Goal: Task Accomplishment & Management: Complete application form

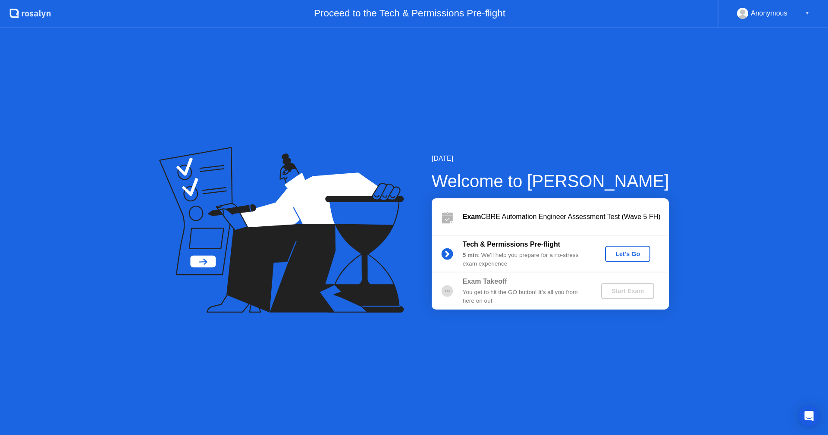
click at [604, 249] on div "Let's Go" at bounding box center [628, 254] width 82 height 16
click at [620, 250] on div "Let's Go" at bounding box center [627, 253] width 38 height 7
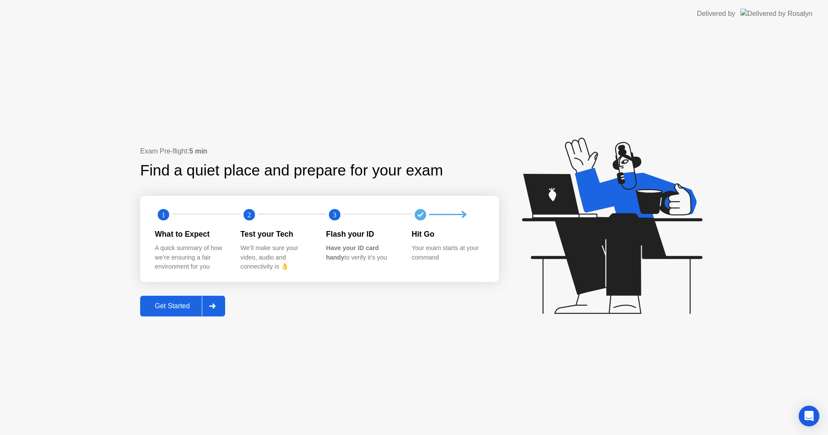
click at [215, 305] on icon at bounding box center [212, 306] width 6 height 5
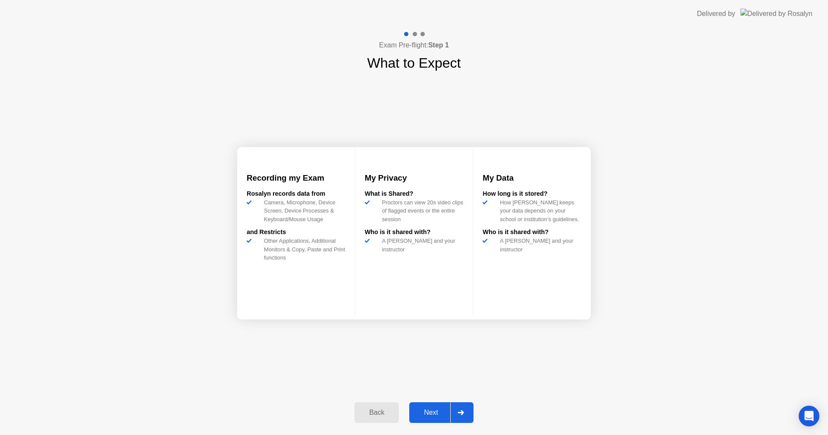
click at [429, 411] on div "Next" at bounding box center [431, 413] width 38 height 8
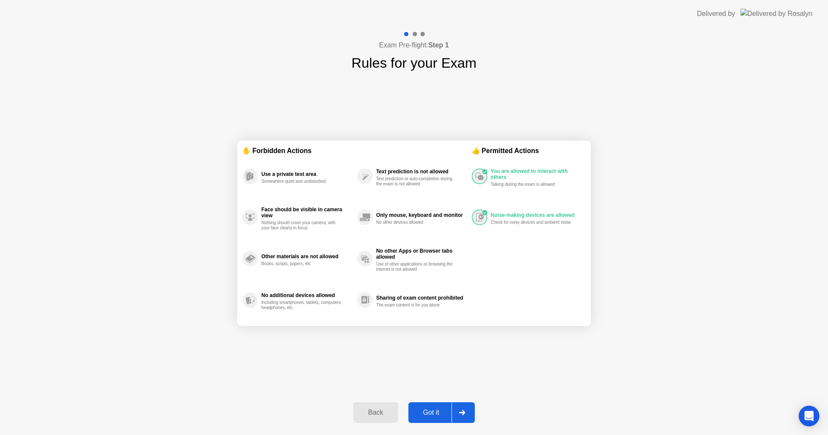
click at [438, 414] on div "Got it" at bounding box center [431, 413] width 41 height 8
select select "**********"
select select "*******"
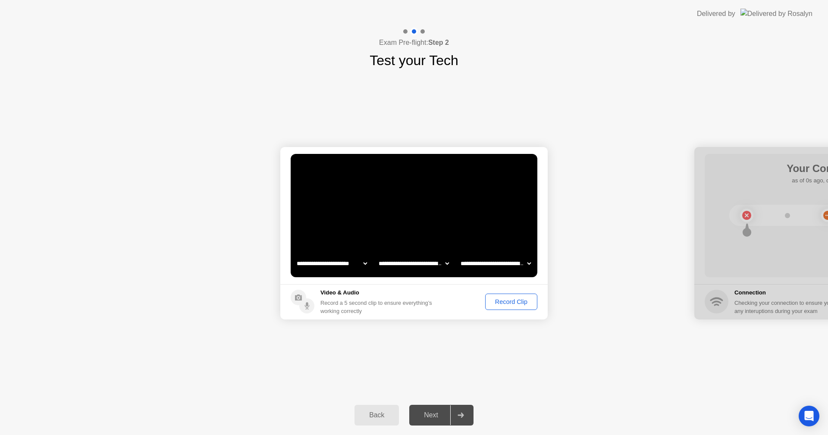
click at [502, 305] on div "Record Clip" at bounding box center [511, 301] width 46 height 7
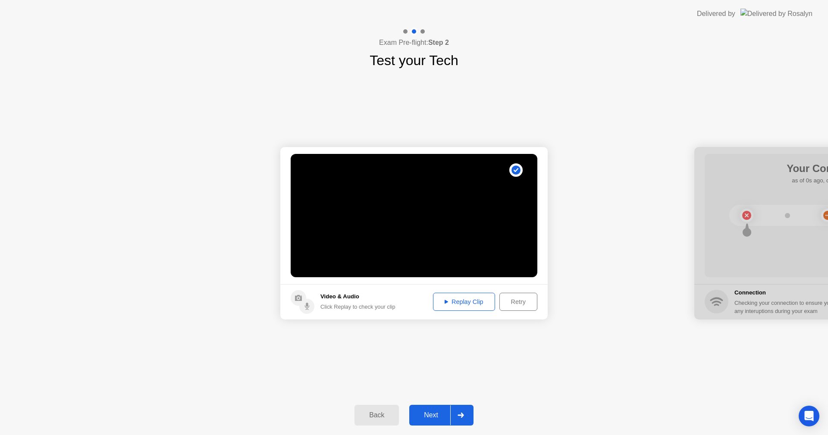
click at [476, 302] on div "Replay Clip" at bounding box center [464, 301] width 56 height 7
drag, startPoint x: 758, startPoint y: 268, endPoint x: 742, endPoint y: 257, distance: 19.4
click at [742, 257] on div at bounding box center [827, 233] width 267 height 172
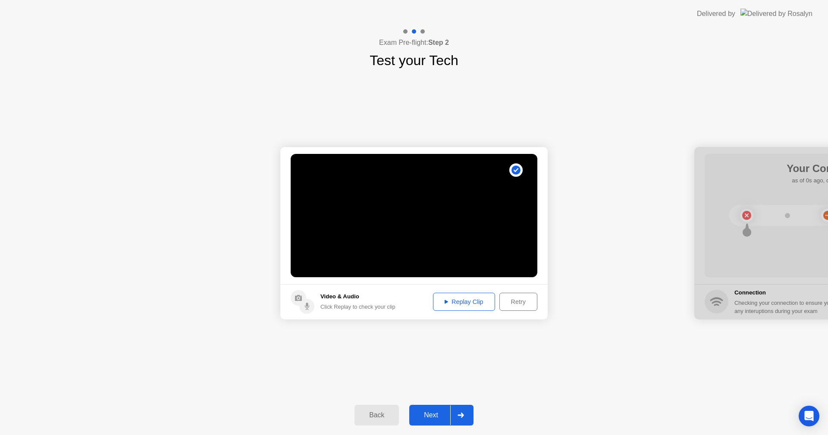
click at [305, 311] on circle at bounding box center [306, 306] width 15 height 15
click at [426, 421] on button "Next" at bounding box center [441, 415] width 64 height 21
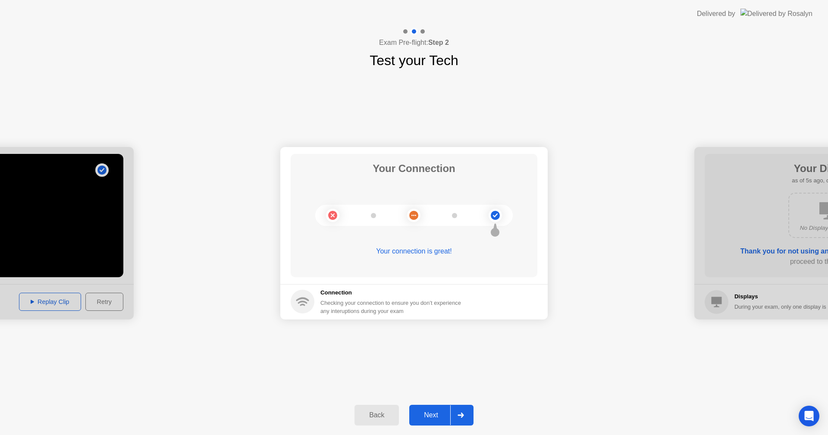
click at [426, 412] on div "Next" at bounding box center [431, 415] width 38 height 8
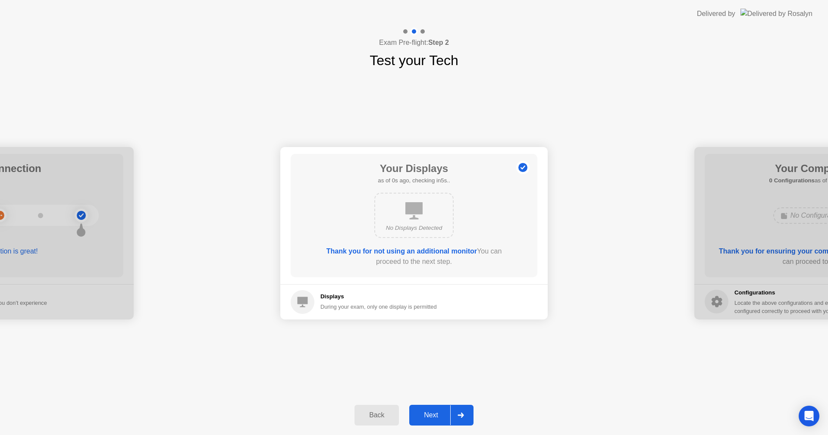
click at [426, 412] on div "Next" at bounding box center [431, 415] width 38 height 8
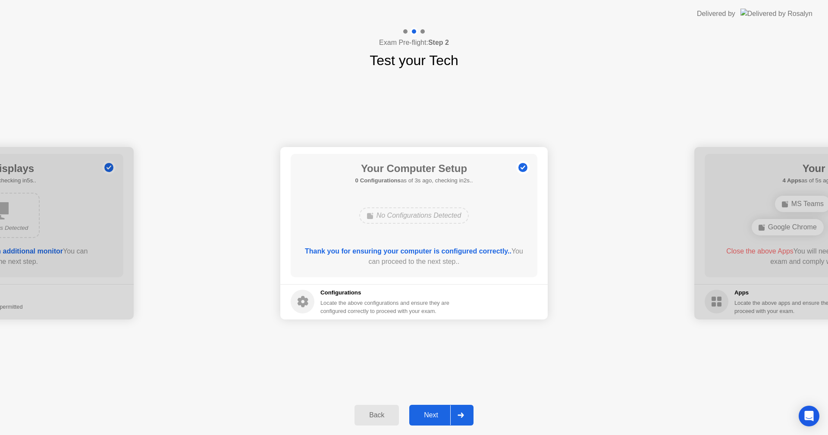
click at [426, 412] on div "Next" at bounding box center [431, 415] width 38 height 8
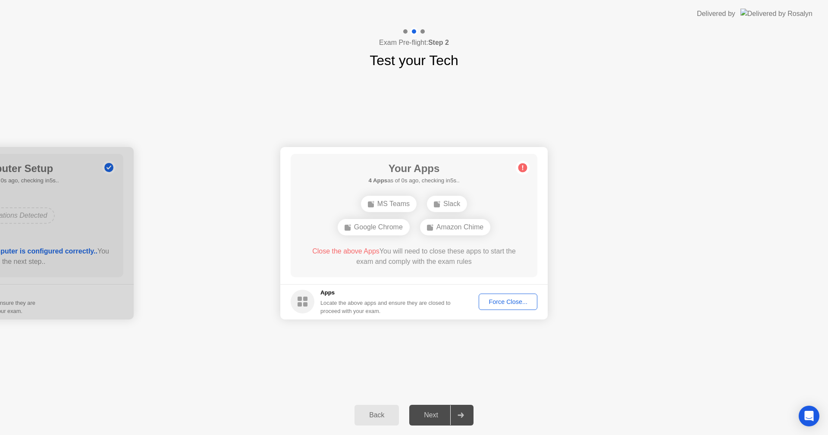
click at [454, 420] on div at bounding box center [460, 415] width 21 height 20
click at [492, 305] on div "Force Close..." at bounding box center [508, 301] width 53 height 7
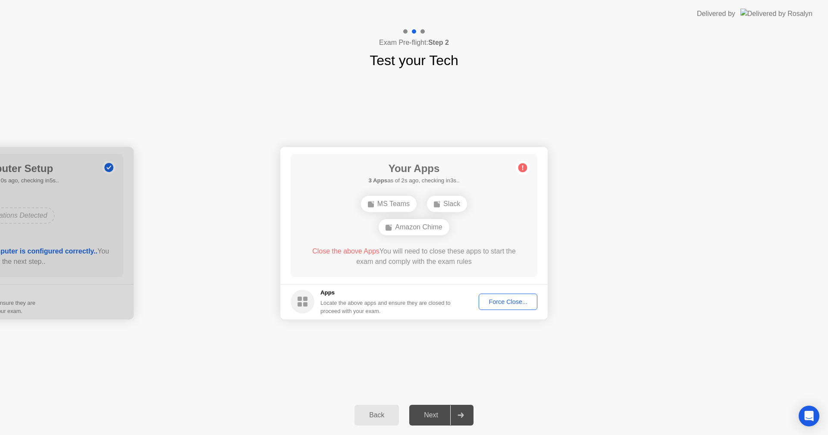
click at [387, 194] on div "MS Teams Slack Amazon Chime" at bounding box center [413, 215] width 197 height 47
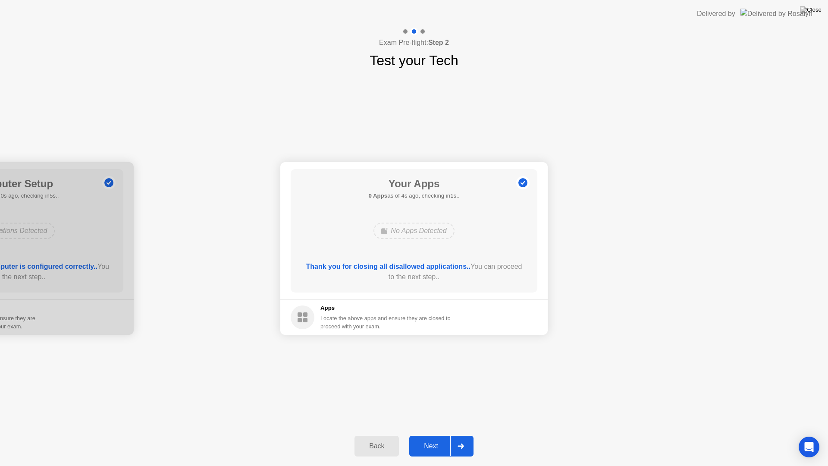
click at [423, 435] on button "Next" at bounding box center [441, 445] width 64 height 21
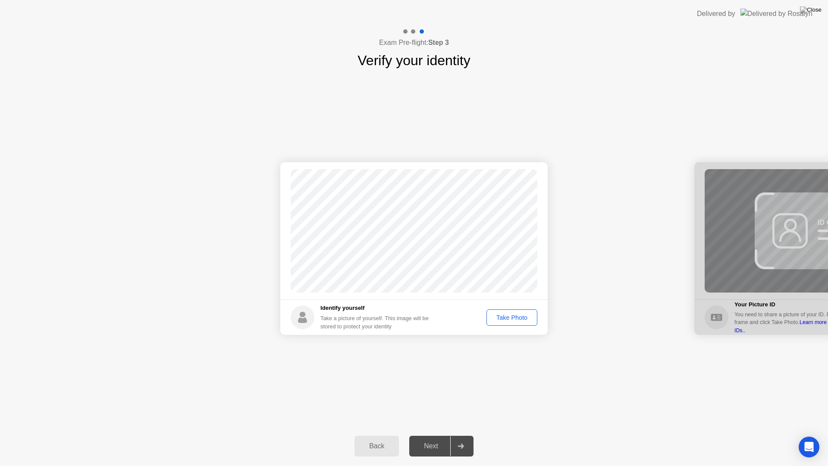
click at [506, 317] on div "Take Photo" at bounding box center [511, 317] width 45 height 7
click at [426, 435] on div "Next" at bounding box center [431, 446] width 38 height 8
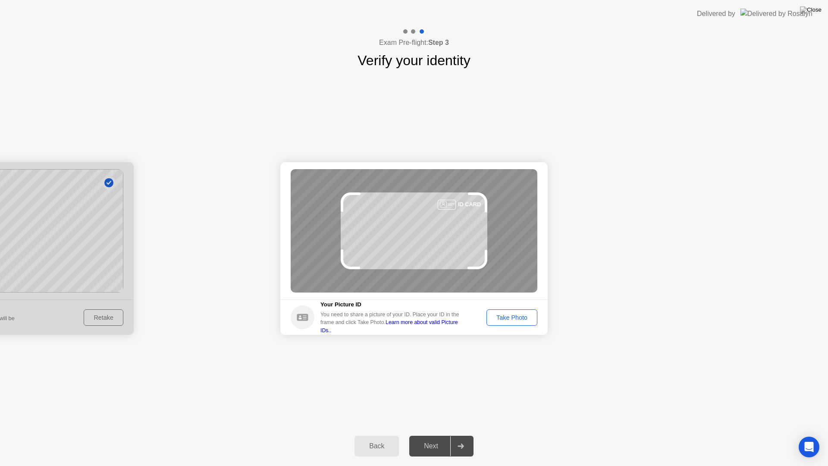
click at [426, 435] on div "Next" at bounding box center [431, 446] width 38 height 8
click at [501, 314] on div "Take Photo" at bounding box center [511, 317] width 45 height 7
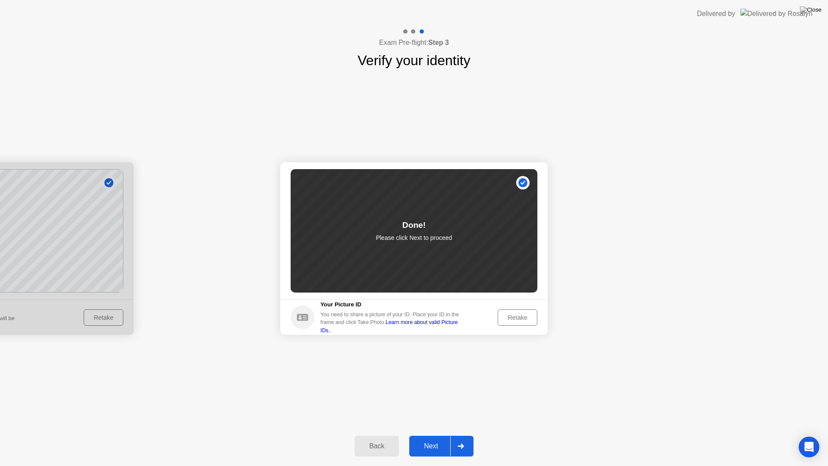
click at [429, 435] on div "Next" at bounding box center [431, 446] width 38 height 8
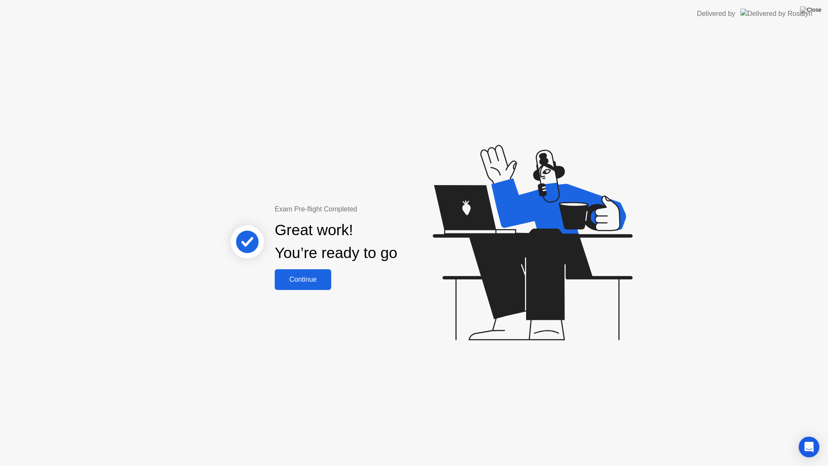
click at [298, 286] on button "Continue" at bounding box center [303, 279] width 56 height 21
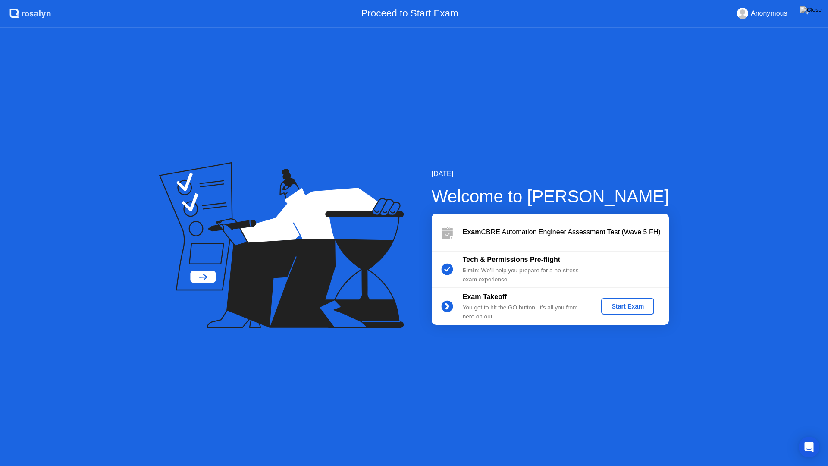
click at [633, 303] on div "Start Exam" at bounding box center [627, 306] width 46 height 7
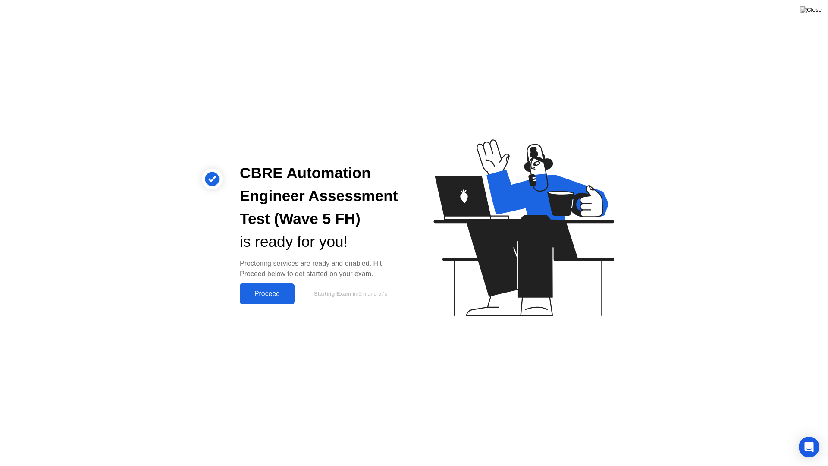
click at [276, 295] on div "Proceed" at bounding box center [267, 294] width 50 height 8
